Goal: Information Seeking & Learning: Learn about a topic

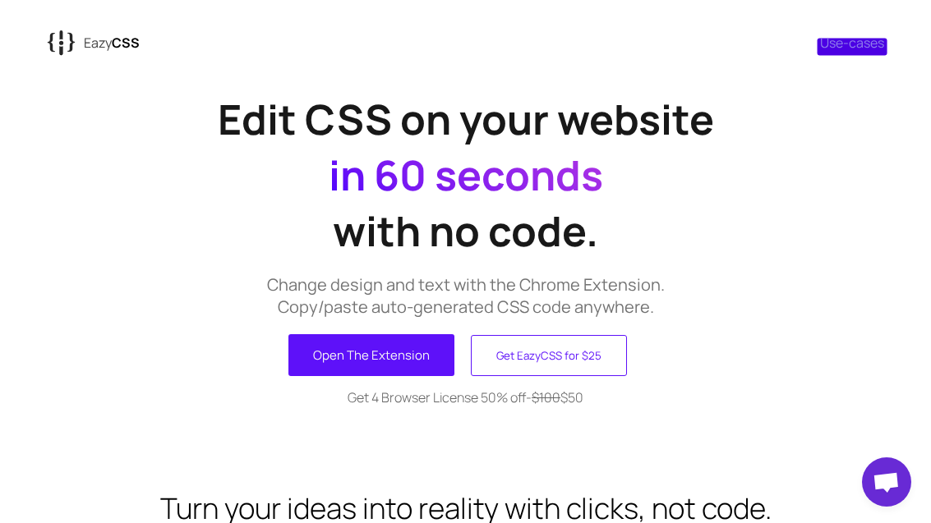
click at [849, 44] on link "Use-cases" at bounding box center [852, 43] width 64 height 18
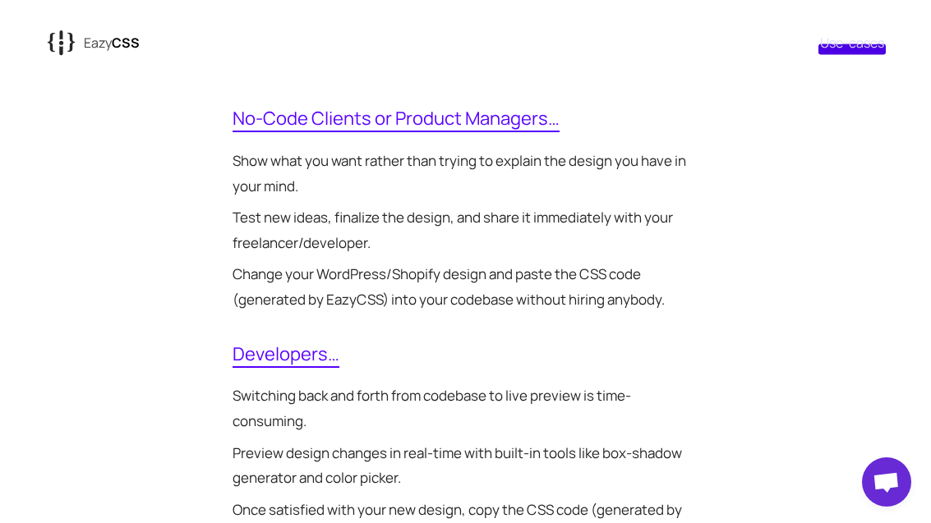
click at [283, 117] on span "No-Code Clients or Product Managers…" at bounding box center [395, 119] width 327 height 26
click at [301, 119] on span "No-Code Clients or Product Managers…" at bounding box center [395, 119] width 327 height 26
click at [288, 113] on span "No-Code Clients or Product Managers…" at bounding box center [395, 119] width 327 height 26
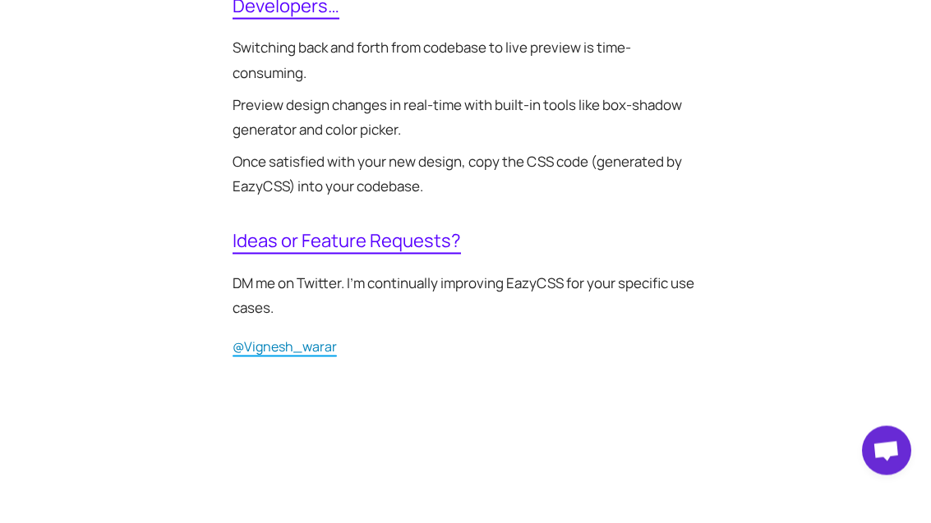
scroll to position [317, 0]
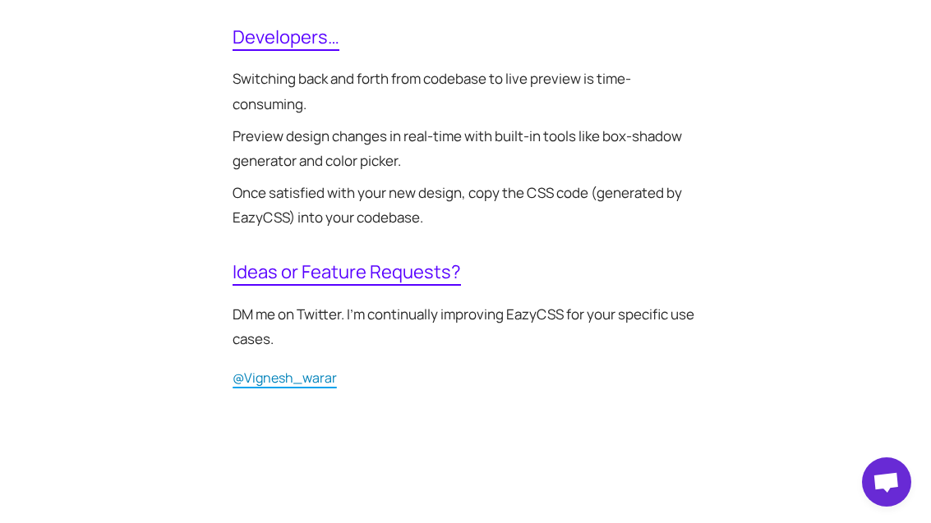
click at [261, 260] on span "Ideas or Feature Requests?" at bounding box center [346, 273] width 228 height 26
click at [272, 265] on span "Ideas or Feature Requests?" at bounding box center [346, 273] width 228 height 26
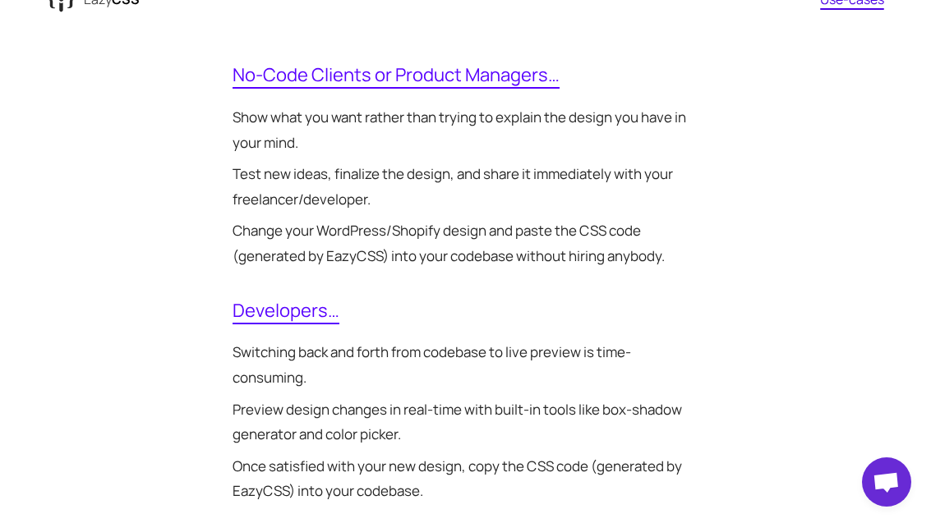
scroll to position [0, 0]
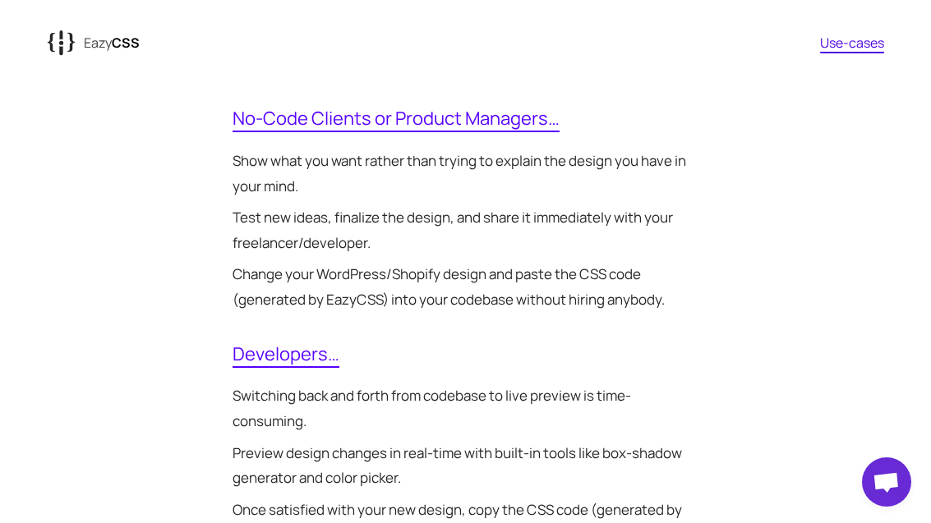
click at [104, 38] on p "Eazy CSS" at bounding box center [112, 43] width 56 height 18
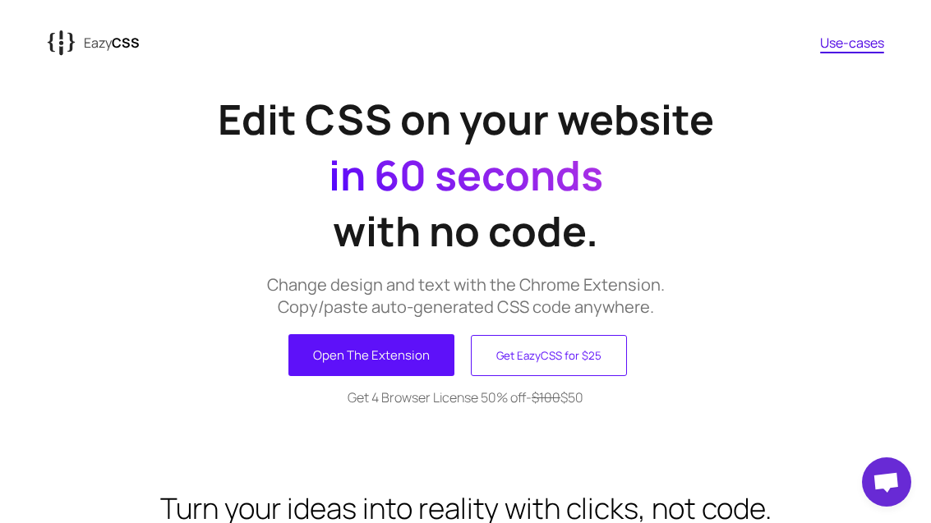
click at [341, 352] on button "Open The Extension" at bounding box center [371, 355] width 166 height 42
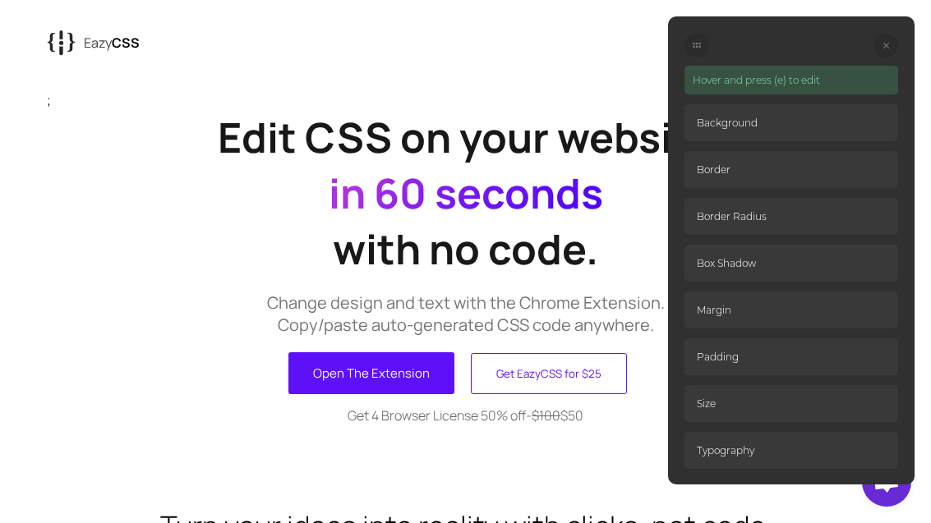
click at [819, 108] on p "Background" at bounding box center [791, 122] width 214 height 37
click at [791, 113] on p "Background" at bounding box center [791, 122] width 214 height 37
click at [701, 41] on div at bounding box center [696, 45] width 25 height 25
click at [248, 136] on h1 "Edit CSS on your website in 60 seconds with no code." at bounding box center [466, 193] width 838 height 168
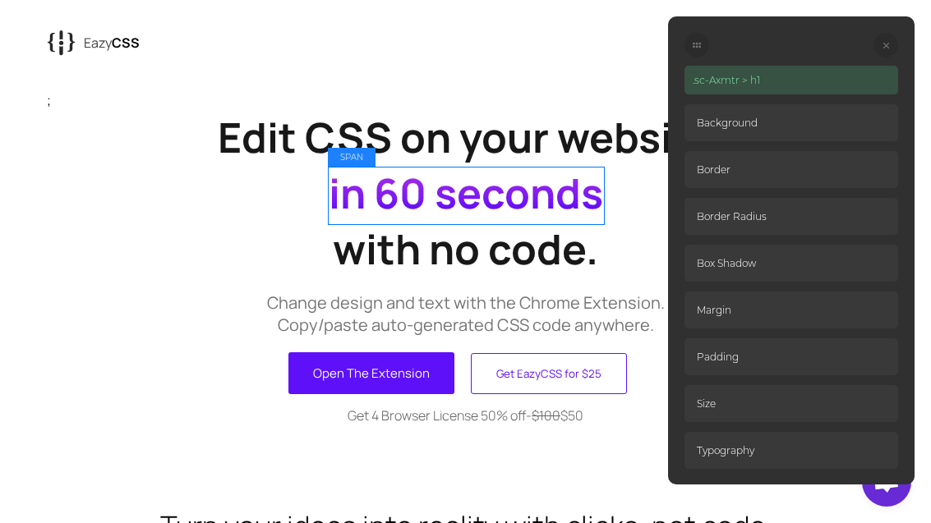
click at [368, 198] on span "in 60 seconds" at bounding box center [466, 193] width 274 height 56
click at [265, 113] on h1 "Edit CSS on your website in 60 seconds with no code." at bounding box center [466, 193] width 838 height 168
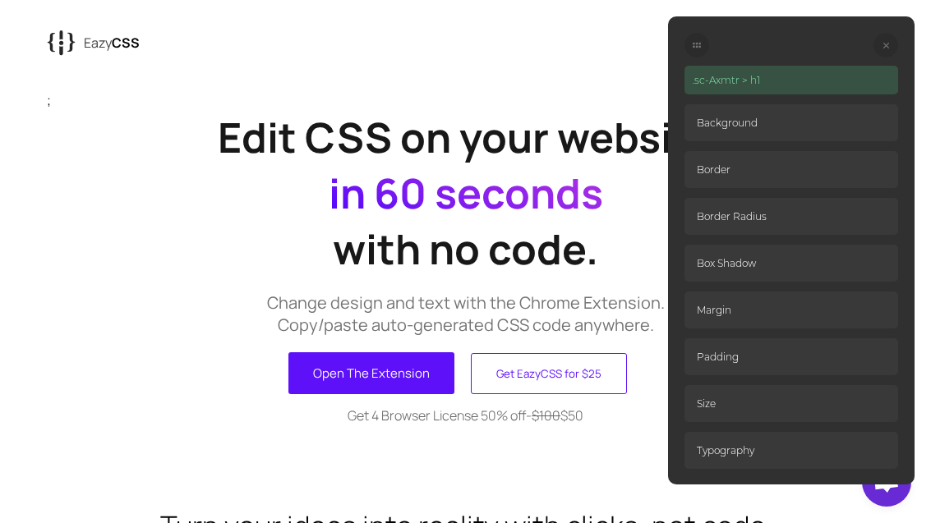
click at [817, 118] on p "Background" at bounding box center [791, 122] width 214 height 37
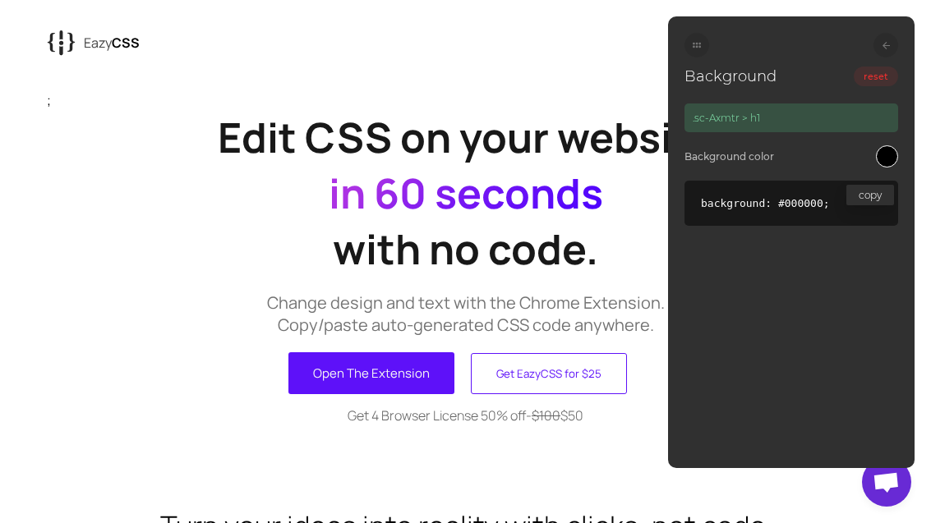
click at [893, 40] on div at bounding box center [885, 45] width 25 height 25
